Goal: Task Accomplishment & Management: Use online tool/utility

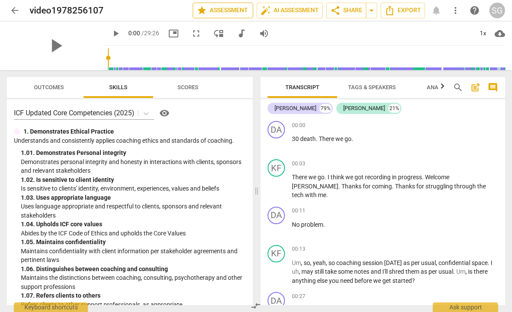
click at [211, 14] on span "star Assessment" at bounding box center [223, 10] width 53 height 10
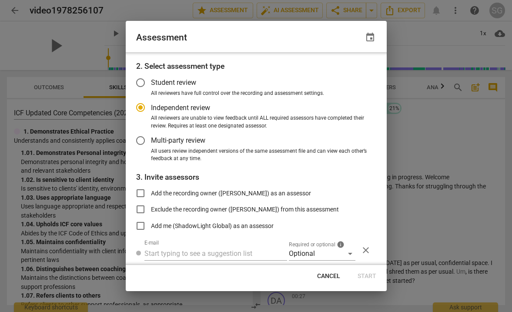
radio input "false"
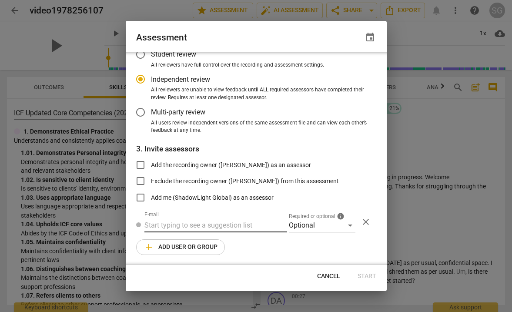
click at [158, 227] on input "text" at bounding box center [216, 226] width 143 height 14
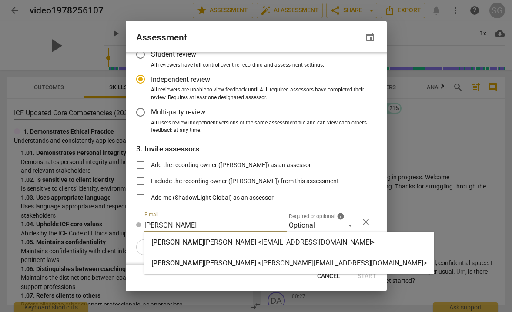
type input "[PERSON_NAME]"
click at [204, 265] on strong "[PERSON_NAME] <[PERSON_NAME][EMAIL_ADDRESS][DOMAIN_NAME]>" at bounding box center [315, 263] width 223 height 8
radio input "false"
type input "[PERSON_NAME] <[PERSON_NAME][EMAIL_ADDRESS][DOMAIN_NAME]>"
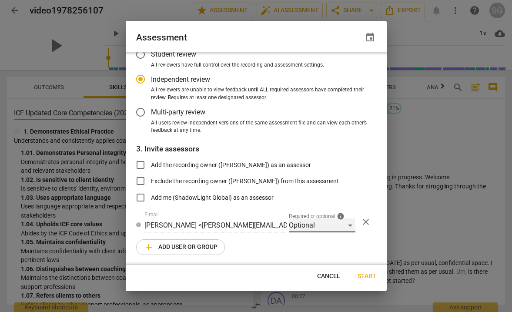
click at [327, 224] on div "Optional" at bounding box center [322, 226] width 67 height 14
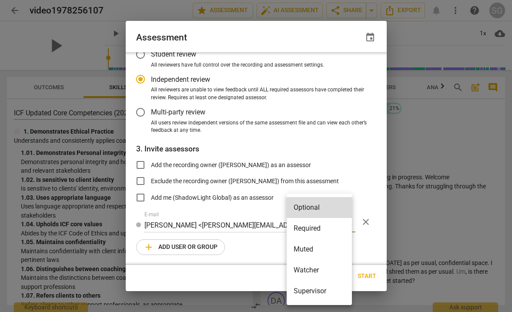
click at [322, 225] on li "Required" at bounding box center [319, 228] width 65 height 21
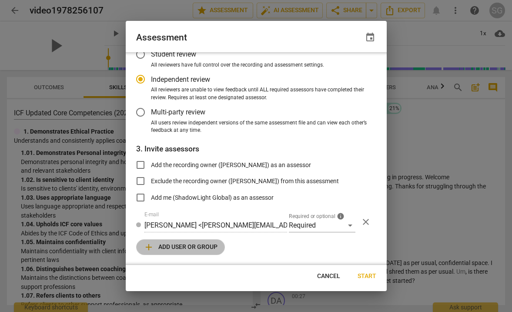
click at [190, 244] on span "add Add user or group" at bounding box center [181, 247] width 74 height 10
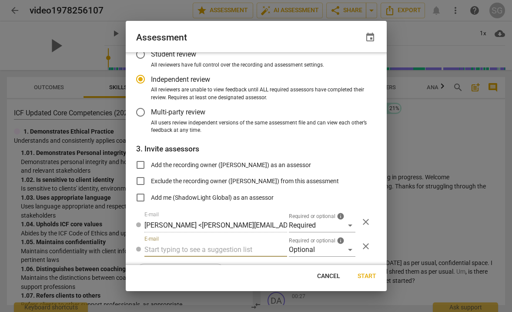
radio input "false"
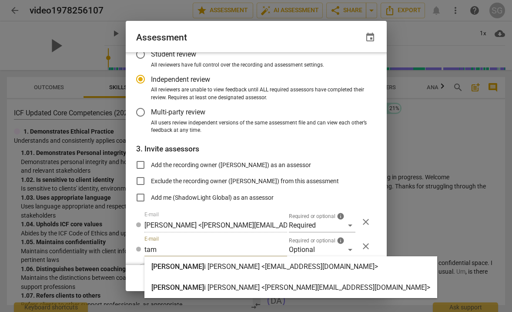
type input "tam"
click at [212, 287] on strong "i [PERSON_NAME] <[PERSON_NAME][EMAIL_ADDRESS][DOMAIN_NAME]>" at bounding box center [317, 287] width 226 height 8
radio input "false"
type input "[PERSON_NAME] <[PERSON_NAME][EMAIL_ADDRESS][DOMAIN_NAME]>"
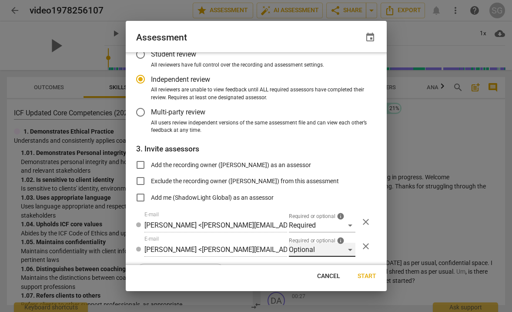
click at [313, 246] on div "Optional" at bounding box center [322, 250] width 67 height 14
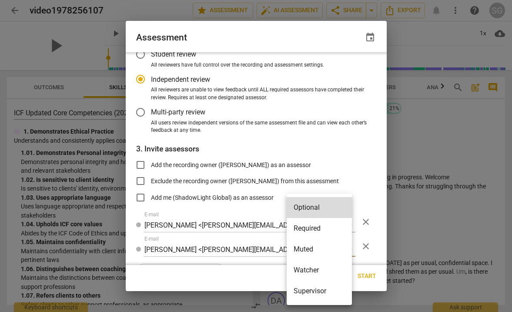
click at [316, 266] on li "Watcher" at bounding box center [319, 270] width 65 height 21
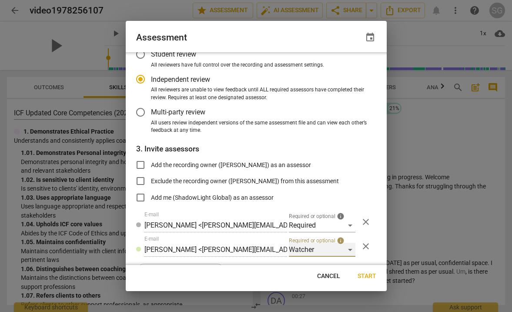
scroll to position [82, 0]
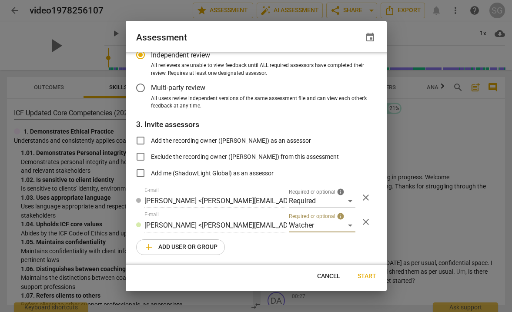
click at [364, 226] on span "close" at bounding box center [366, 222] width 10 height 10
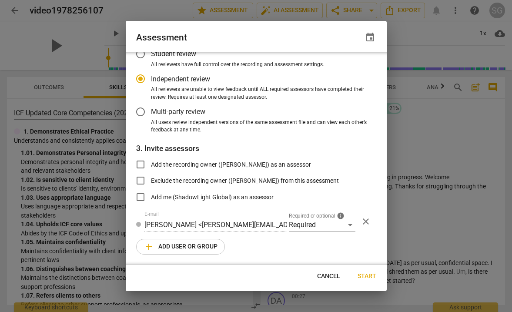
scroll to position [57, 0]
click at [368, 275] on span "Start" at bounding box center [367, 276] width 19 height 9
radio input "false"
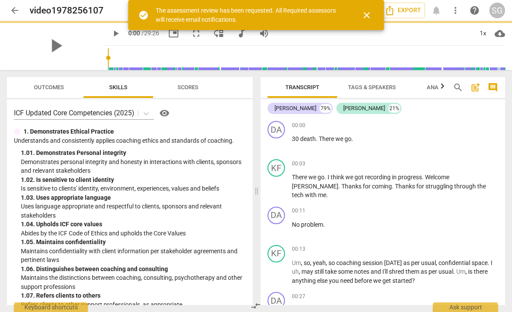
scroll to position [53, 0]
